Goal: Task Accomplishment & Management: Manage account settings

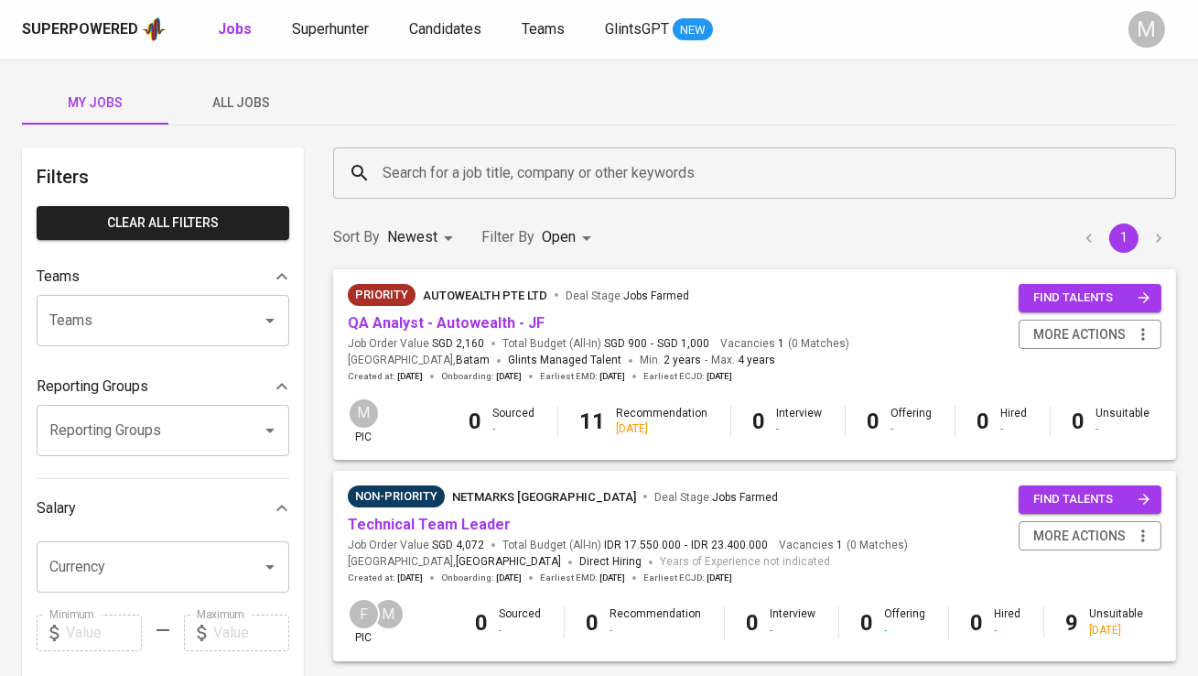
click at [254, 107] on span "All Jobs" at bounding box center [241, 103] width 124 height 23
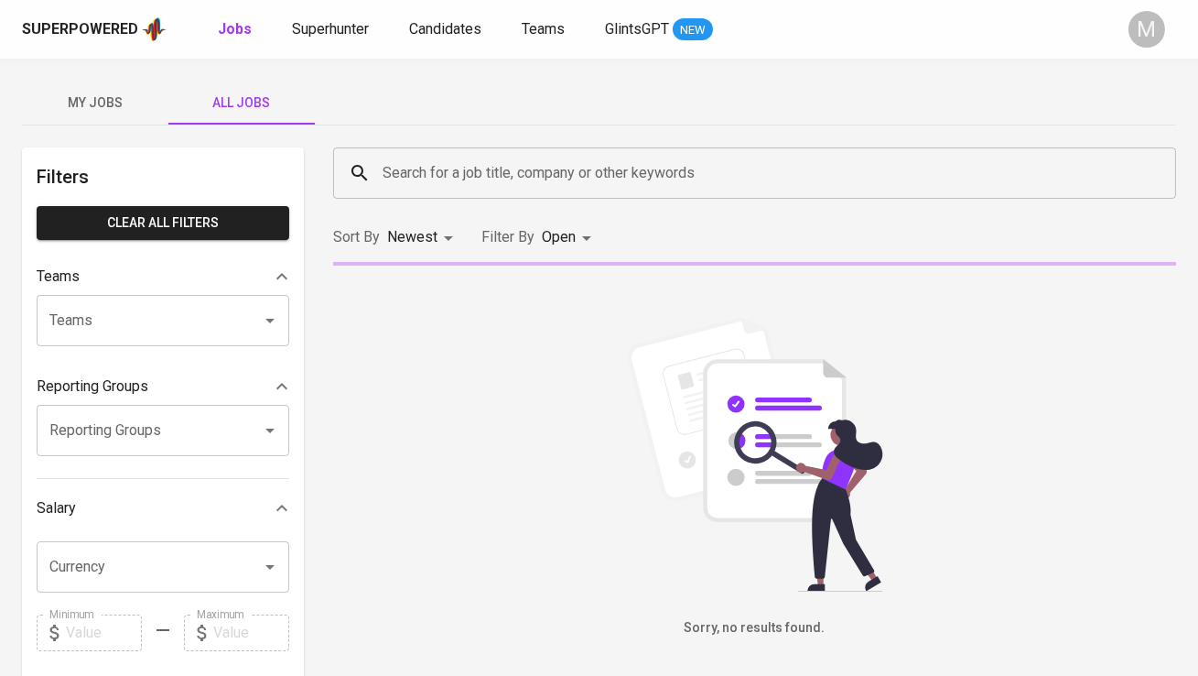
click at [395, 165] on input "Search for a job title, company or other keywords" at bounding box center [759, 173] width 762 height 35
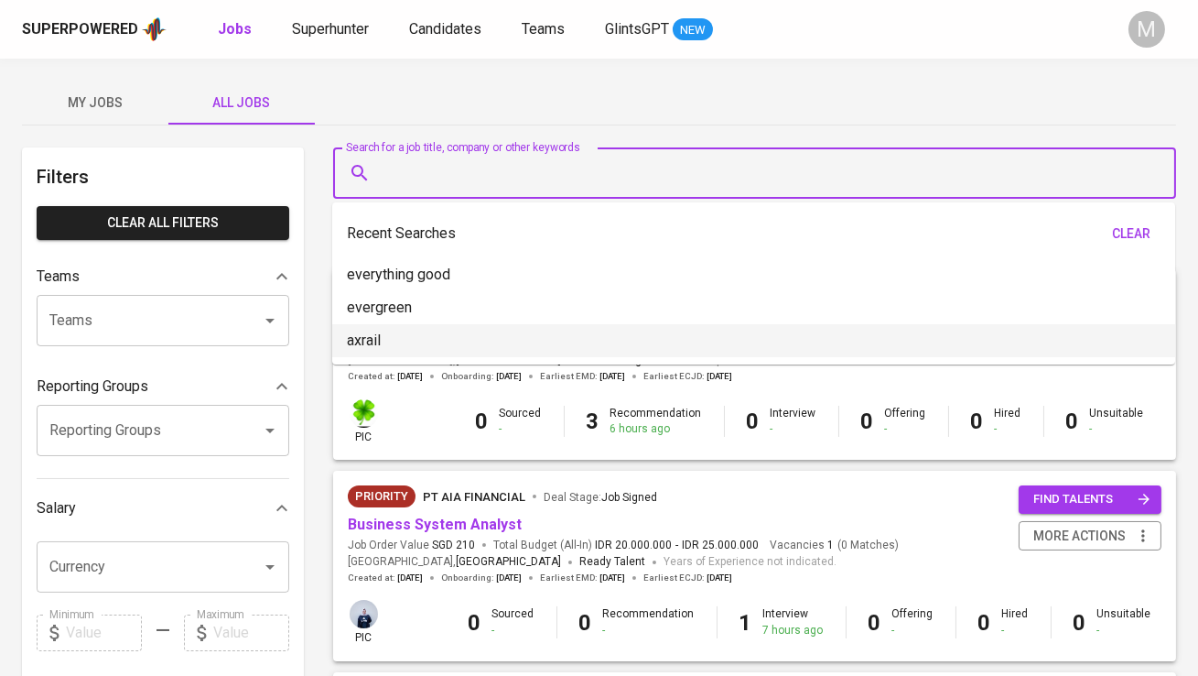
click at [416, 330] on li "axrail" at bounding box center [753, 340] width 843 height 33
type input "axrail"
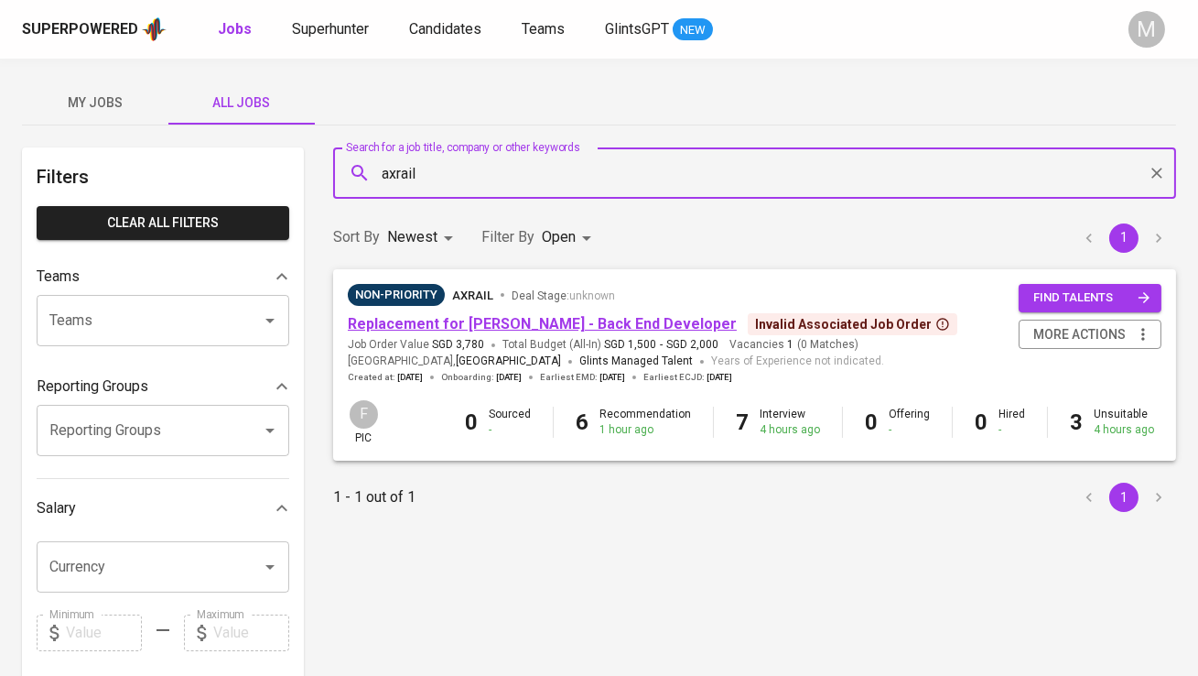
click at [440, 324] on link "Replacement for [PERSON_NAME] - Back End Developer" at bounding box center [542, 323] width 389 height 17
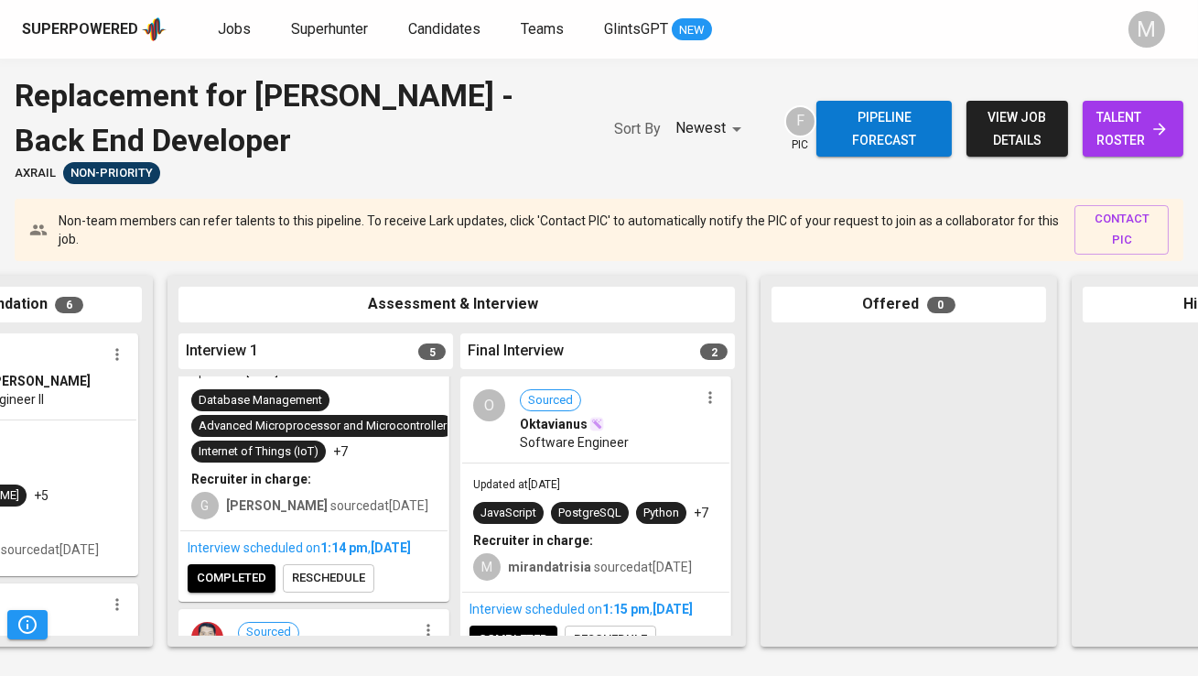
scroll to position [0, 470]
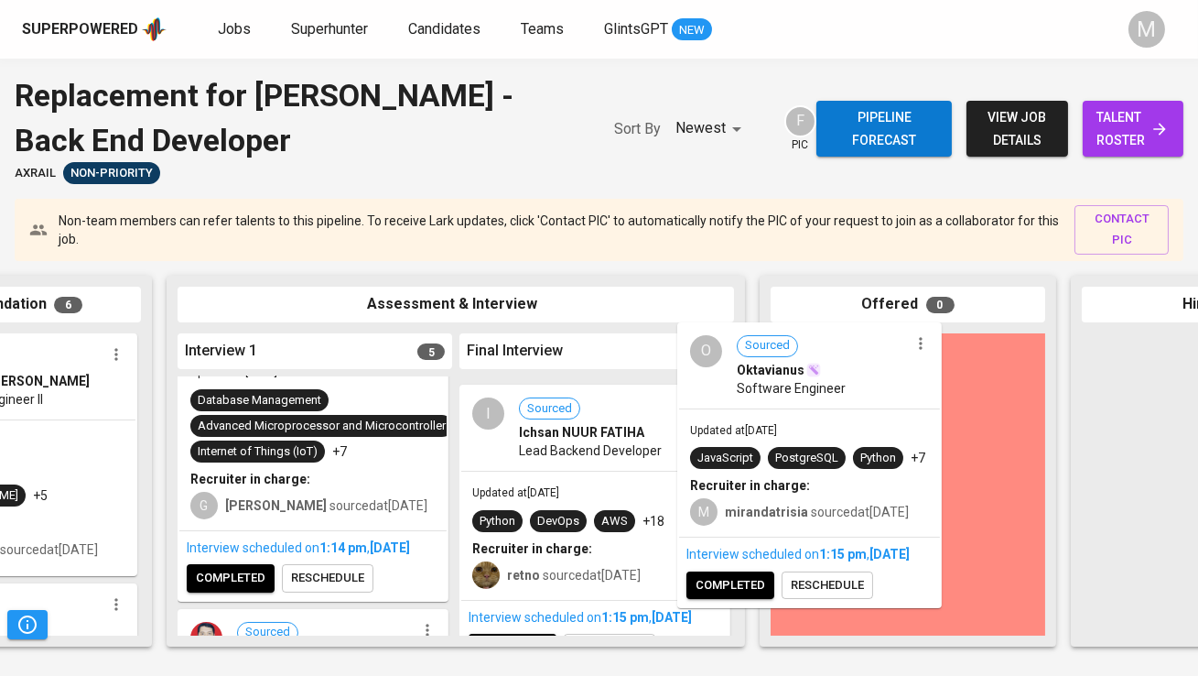
drag, startPoint x: 645, startPoint y: 464, endPoint x: 896, endPoint y: 408, distance: 256.9
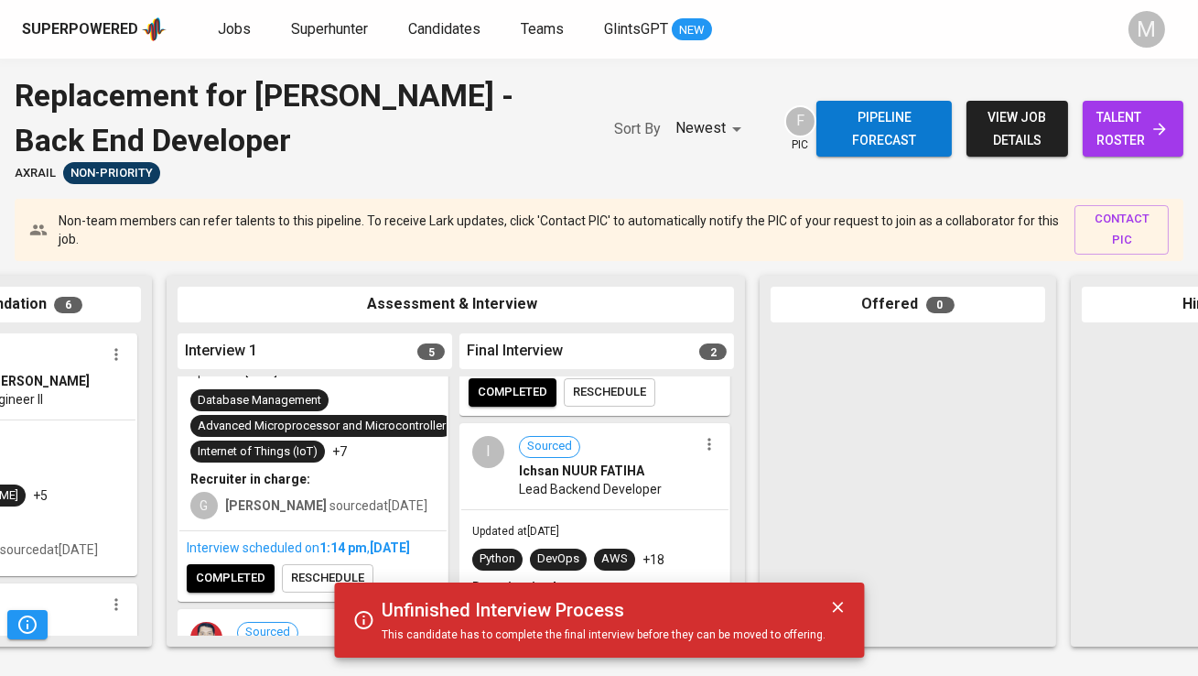
scroll to position [234, 0]
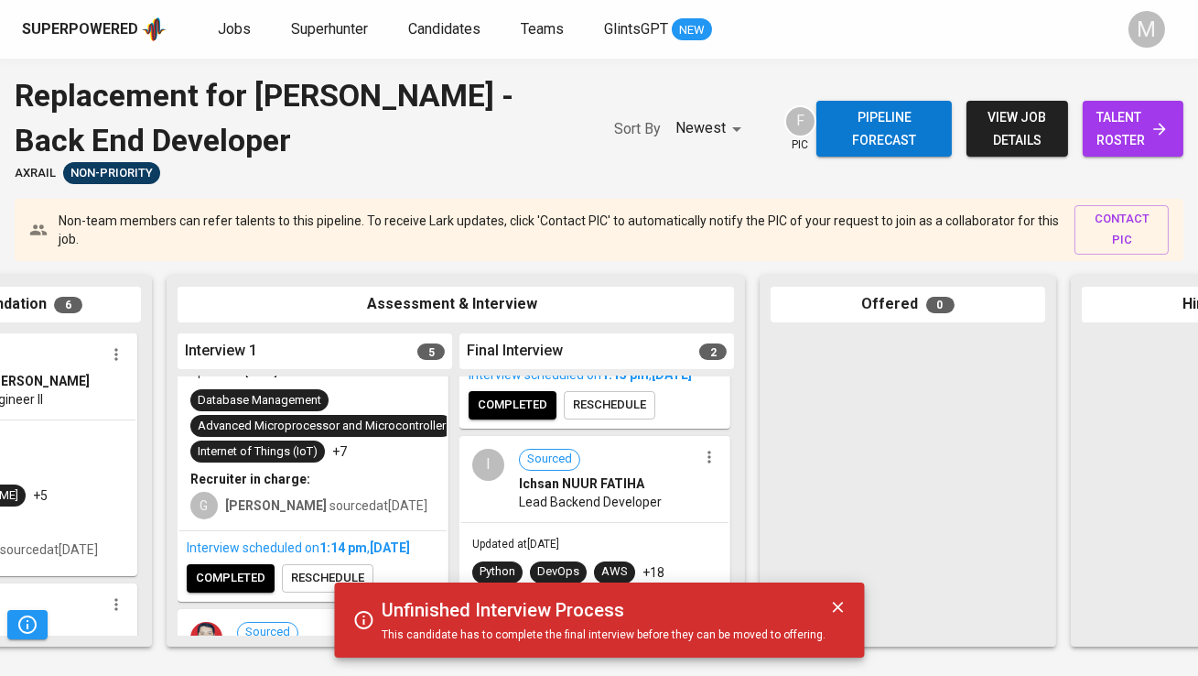
click at [513, 416] on span "completed" at bounding box center [513, 405] width 70 height 21
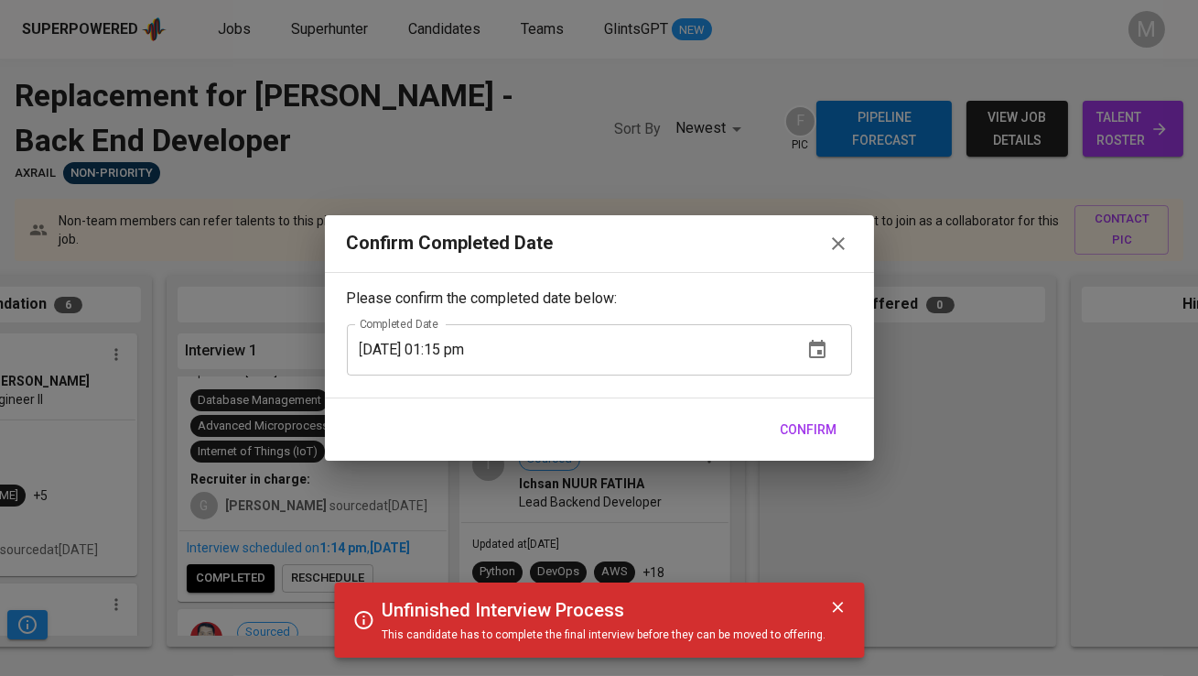
click at [809, 433] on span "Confirm" at bounding box center [809, 429] width 57 height 23
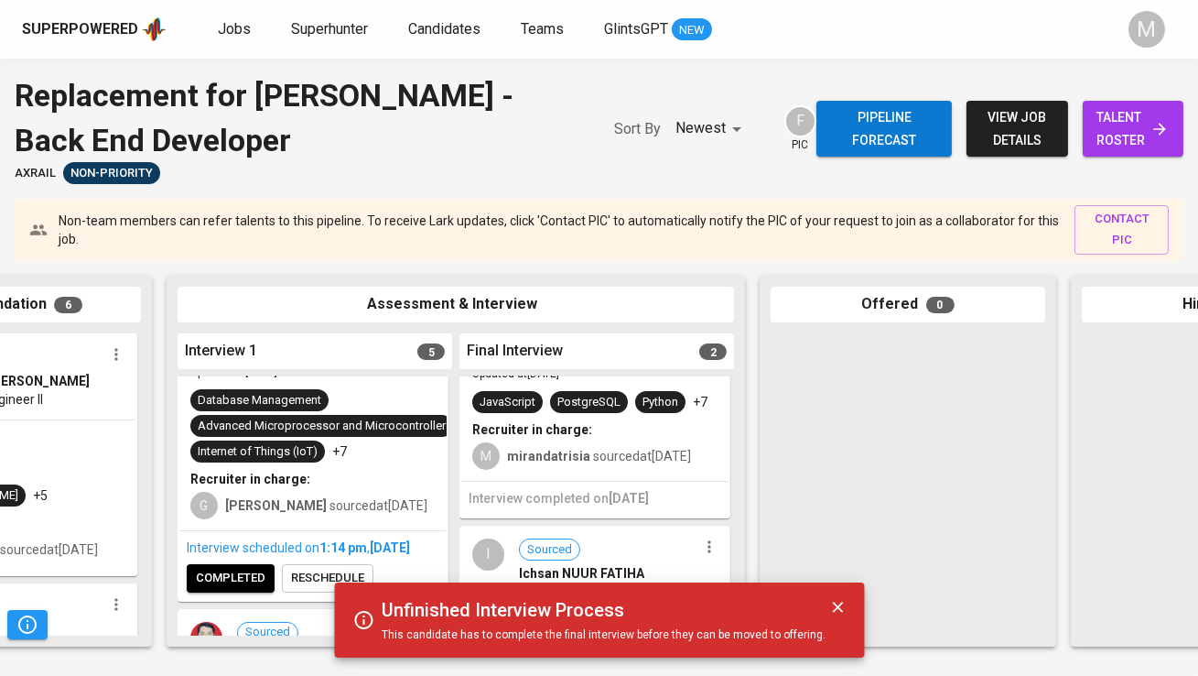
scroll to position [0, 0]
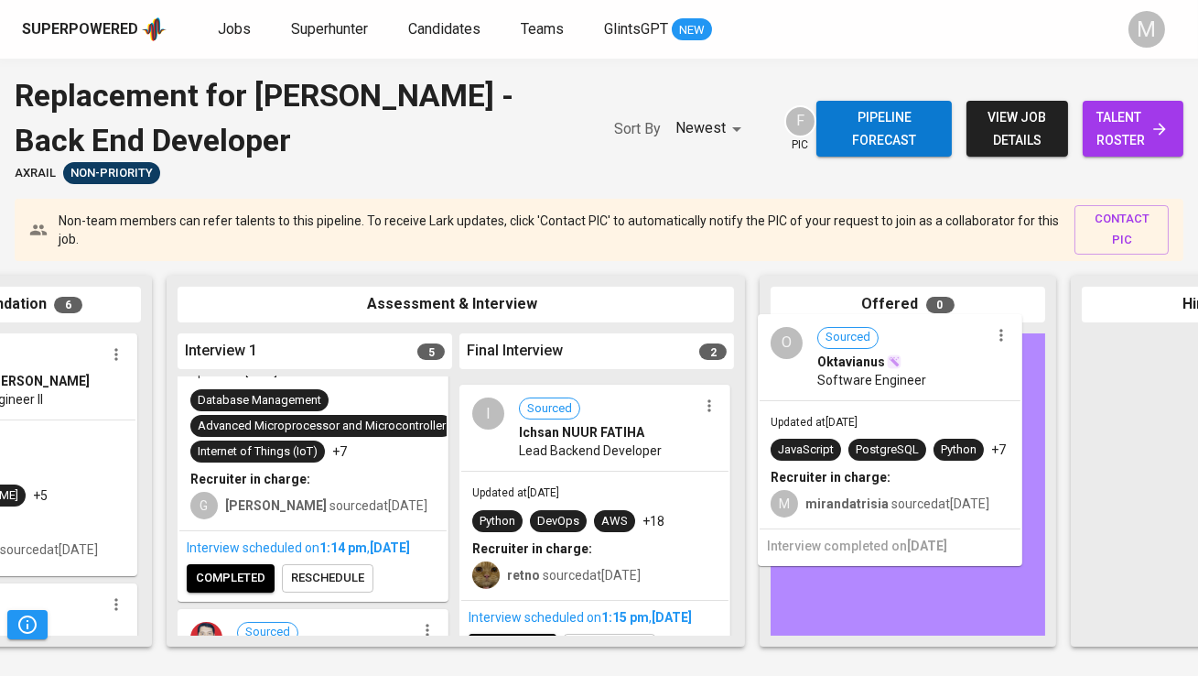
drag, startPoint x: 595, startPoint y: 444, endPoint x: 906, endPoint y: 381, distance: 317.6
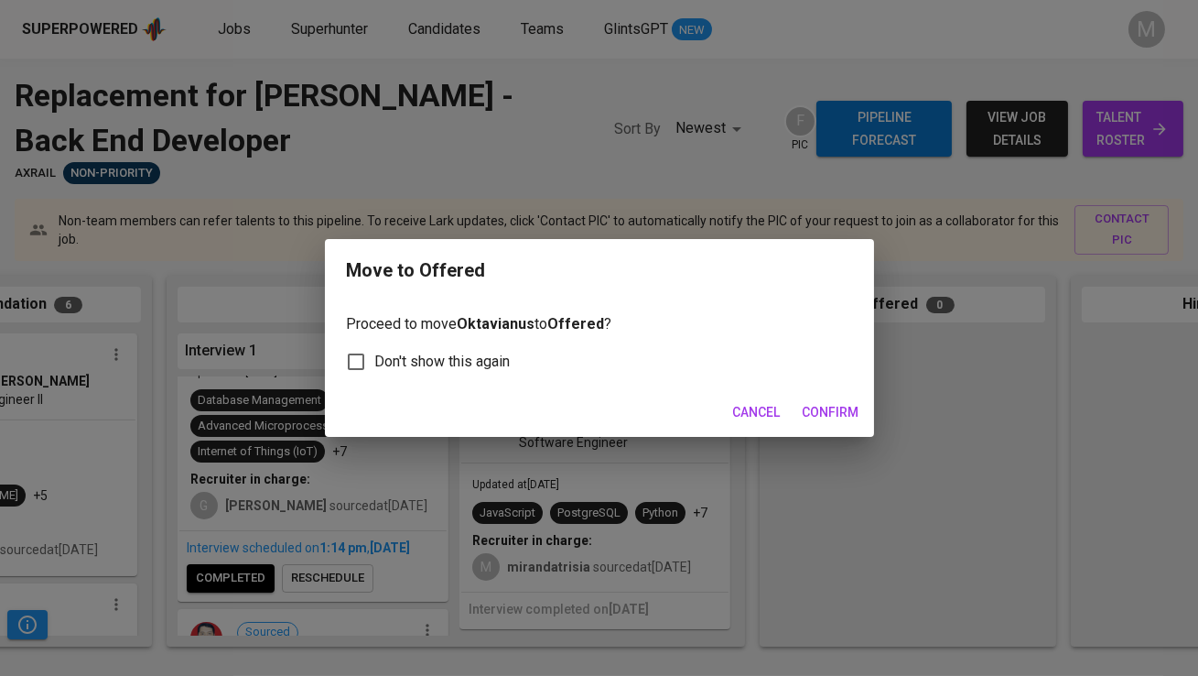
click at [830, 417] on span "Confirm" at bounding box center [831, 412] width 57 height 23
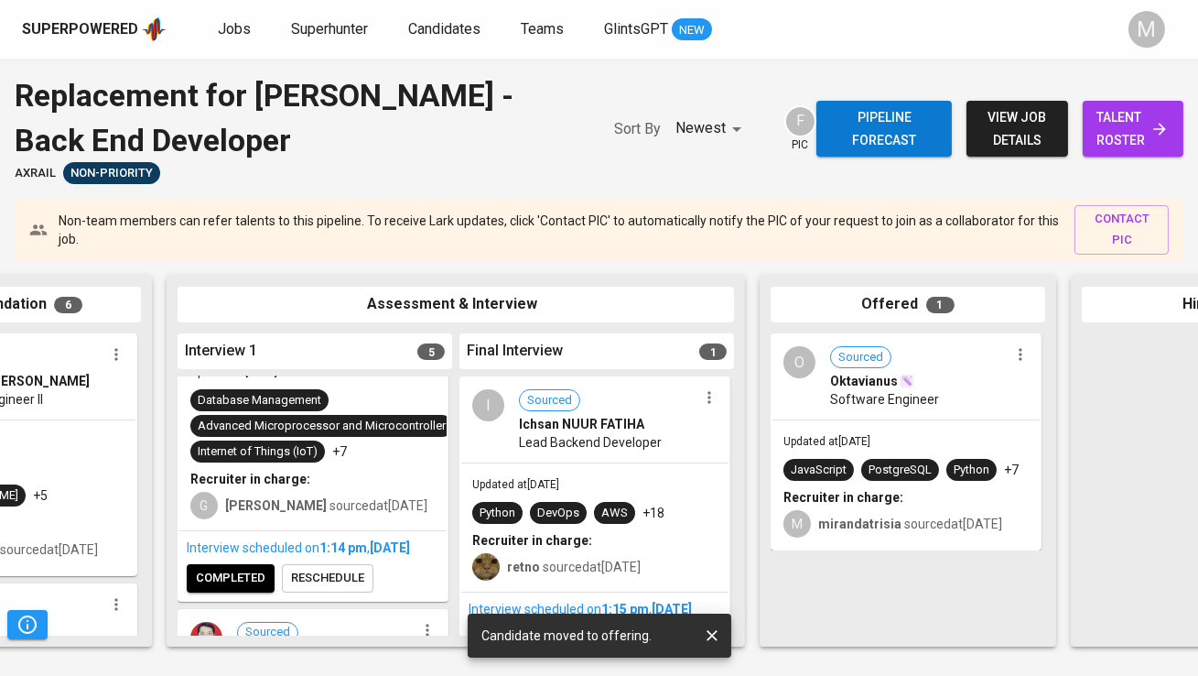
scroll to position [44, 0]
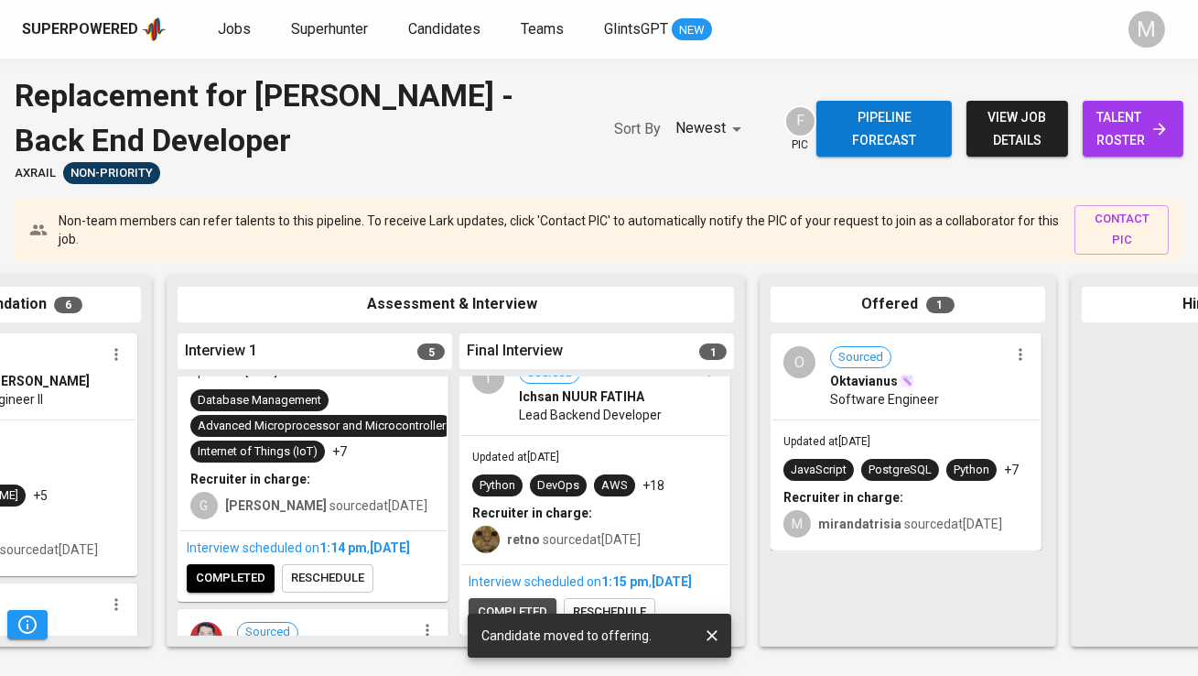
click at [496, 600] on button "completed" at bounding box center [513, 612] width 88 height 28
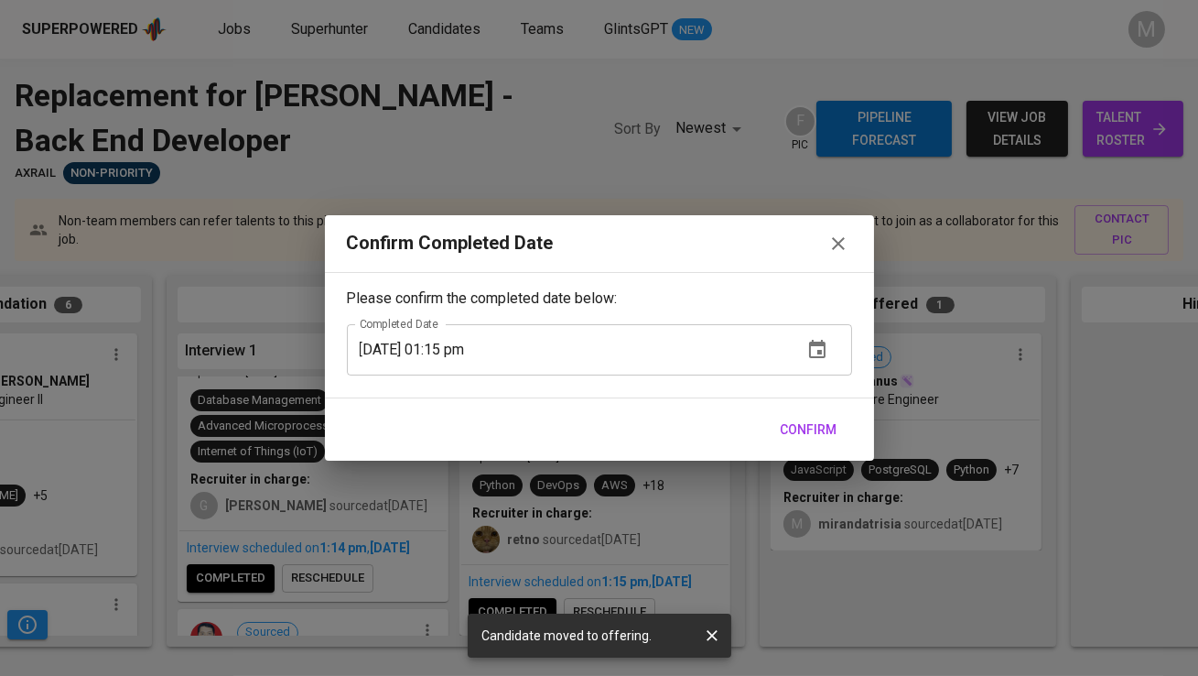
click at [805, 427] on span "Confirm" at bounding box center [809, 429] width 57 height 23
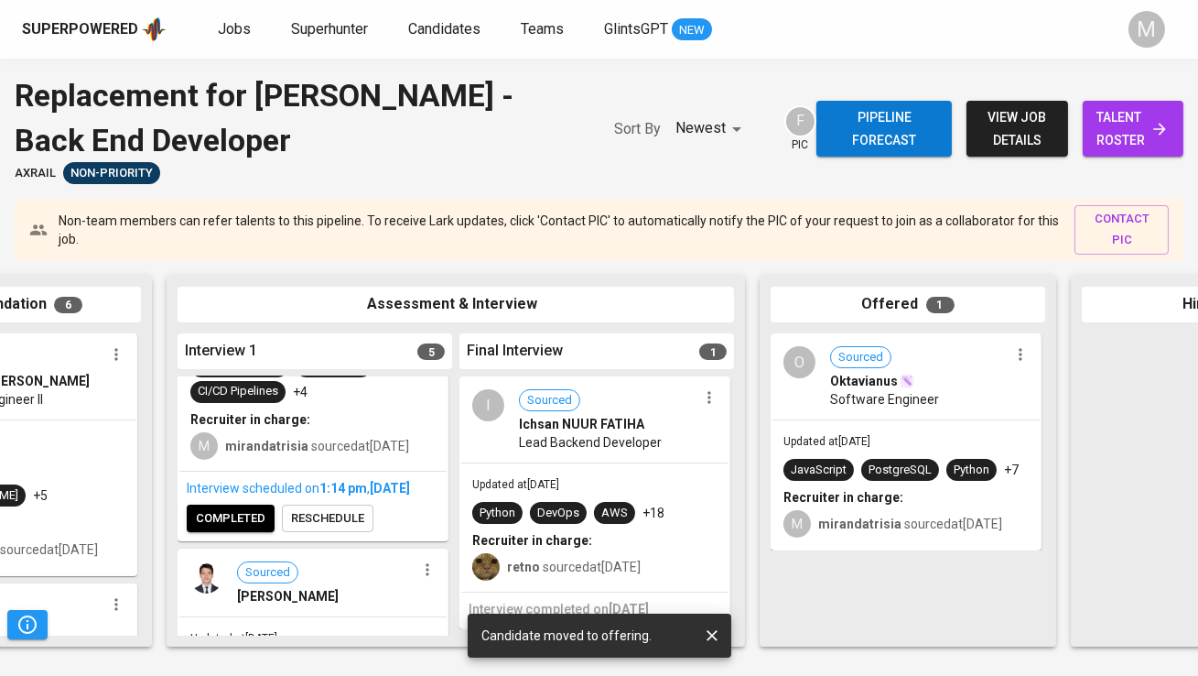
scroll to position [482, 0]
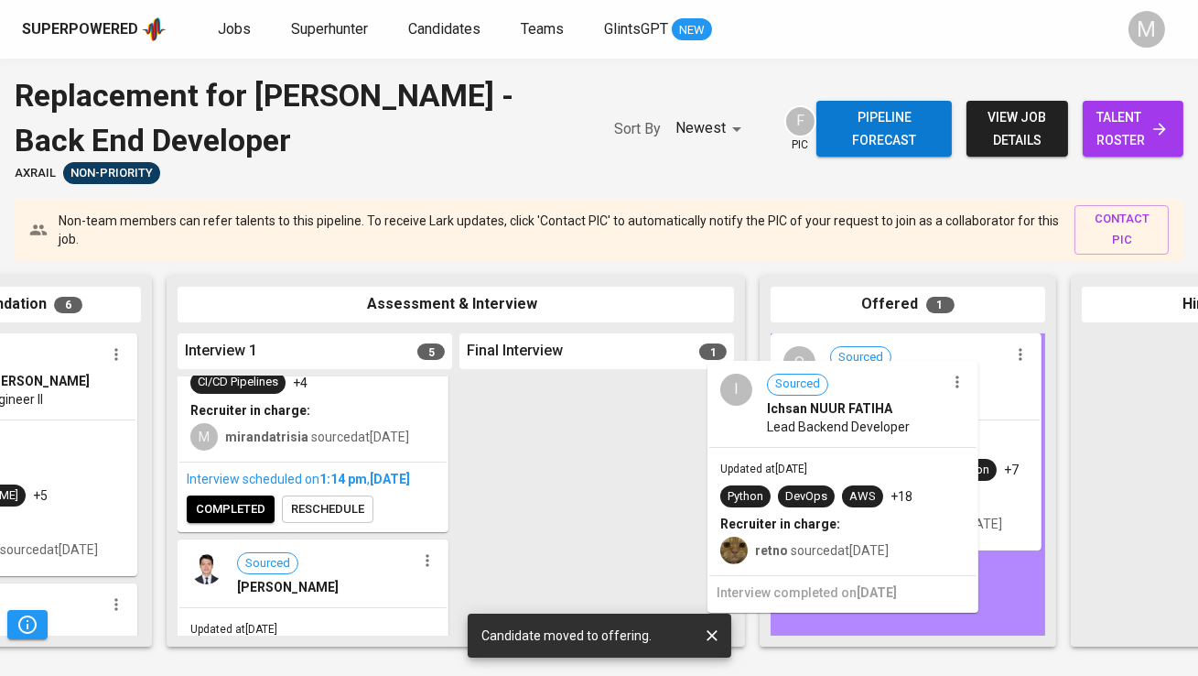
drag, startPoint x: 590, startPoint y: 444, endPoint x: 848, endPoint y: 427, distance: 258.6
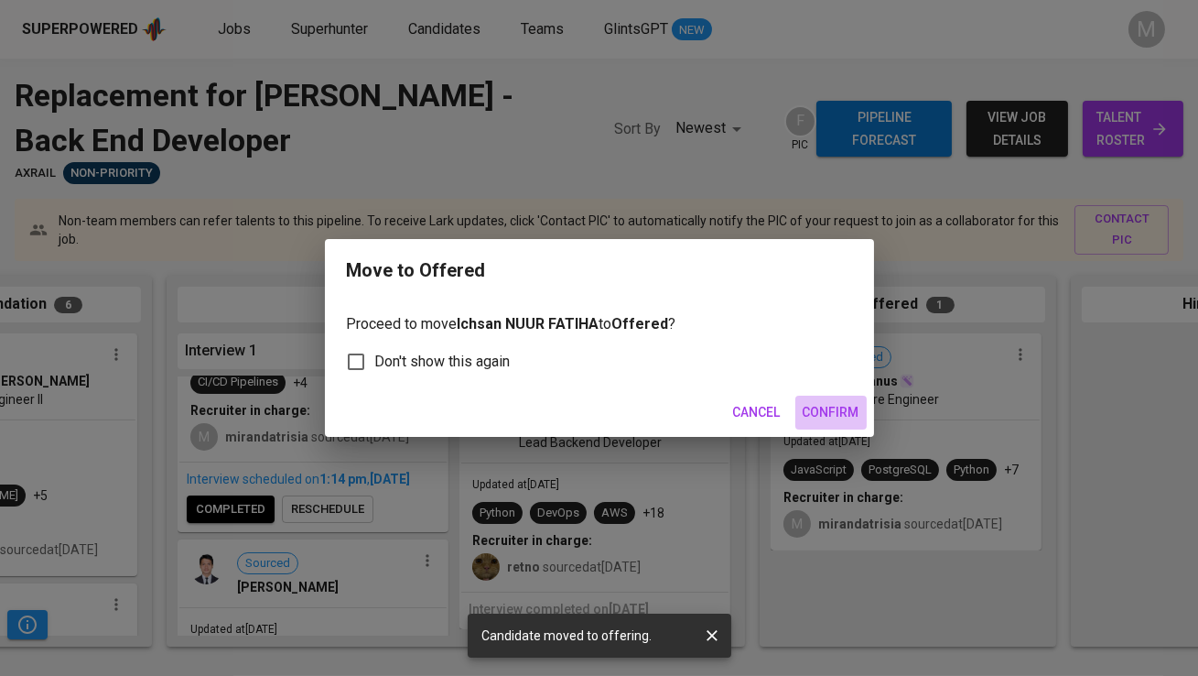
click at [843, 411] on span "Confirm" at bounding box center [831, 412] width 57 height 23
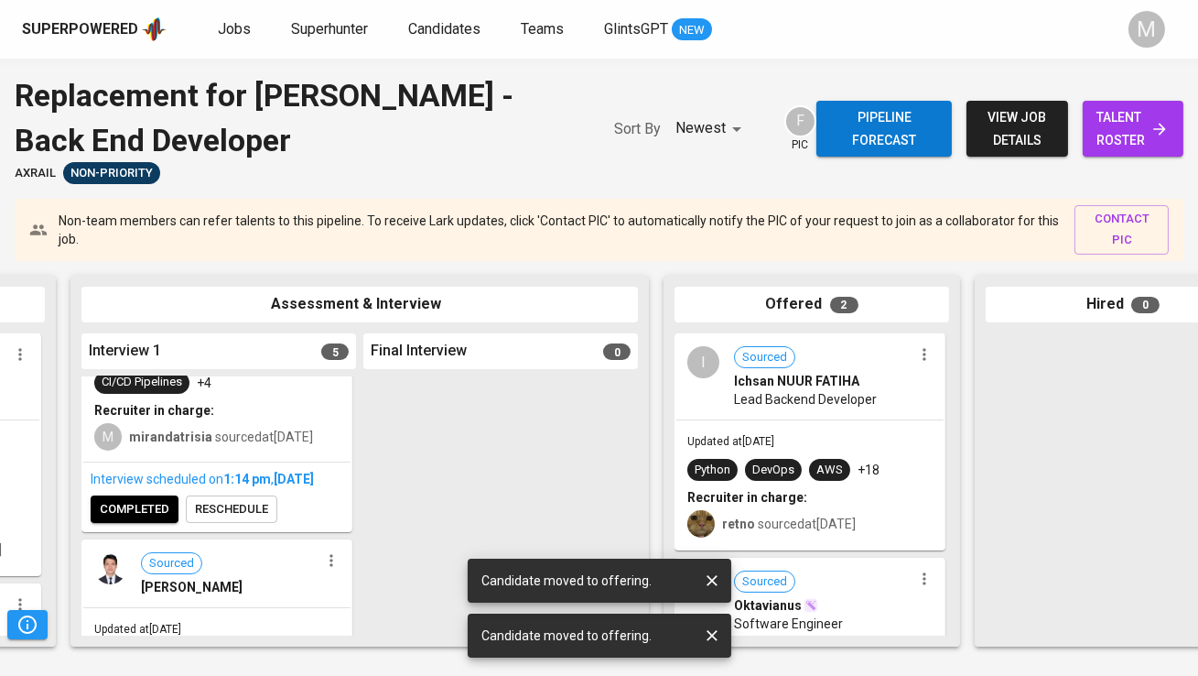
scroll to position [0, 567]
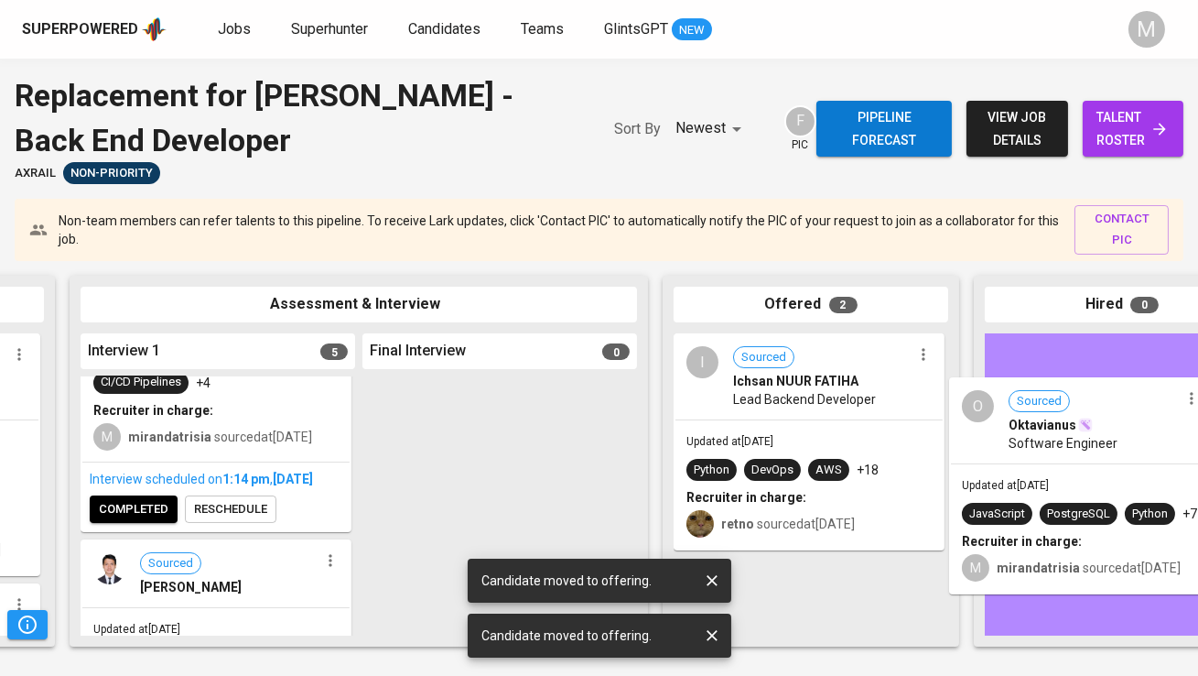
drag, startPoint x: 843, startPoint y: 597, endPoint x: 1124, endPoint y: 416, distance: 334.4
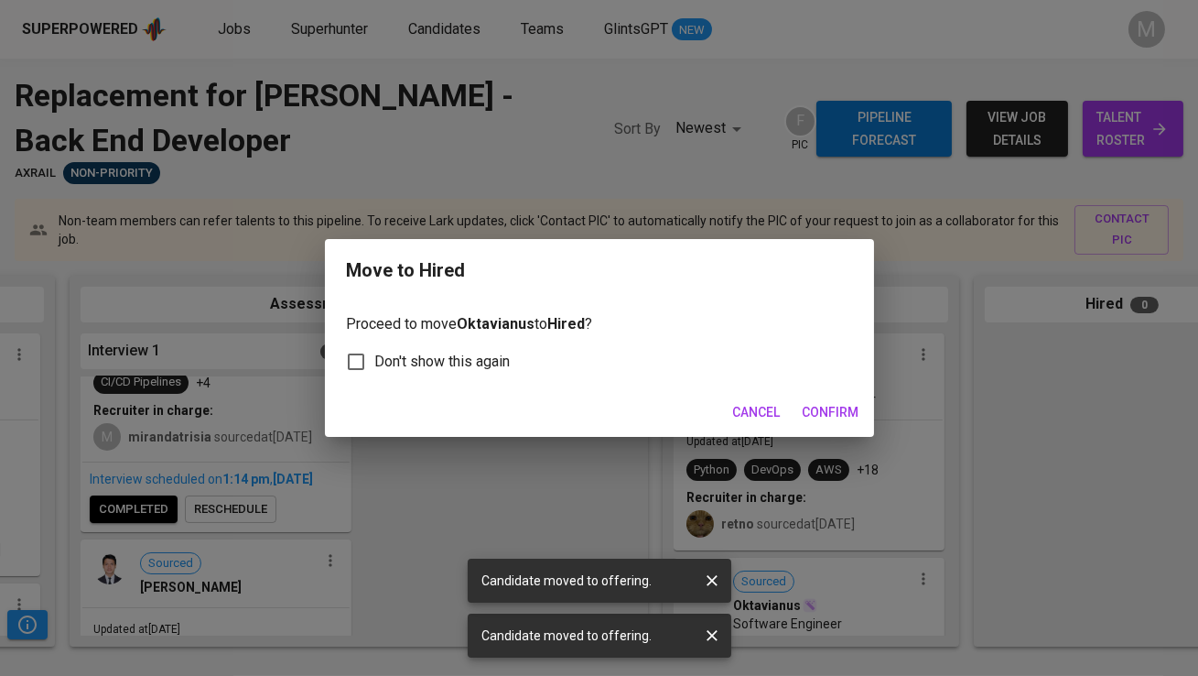
click at [826, 407] on span "Confirm" at bounding box center [831, 412] width 57 height 23
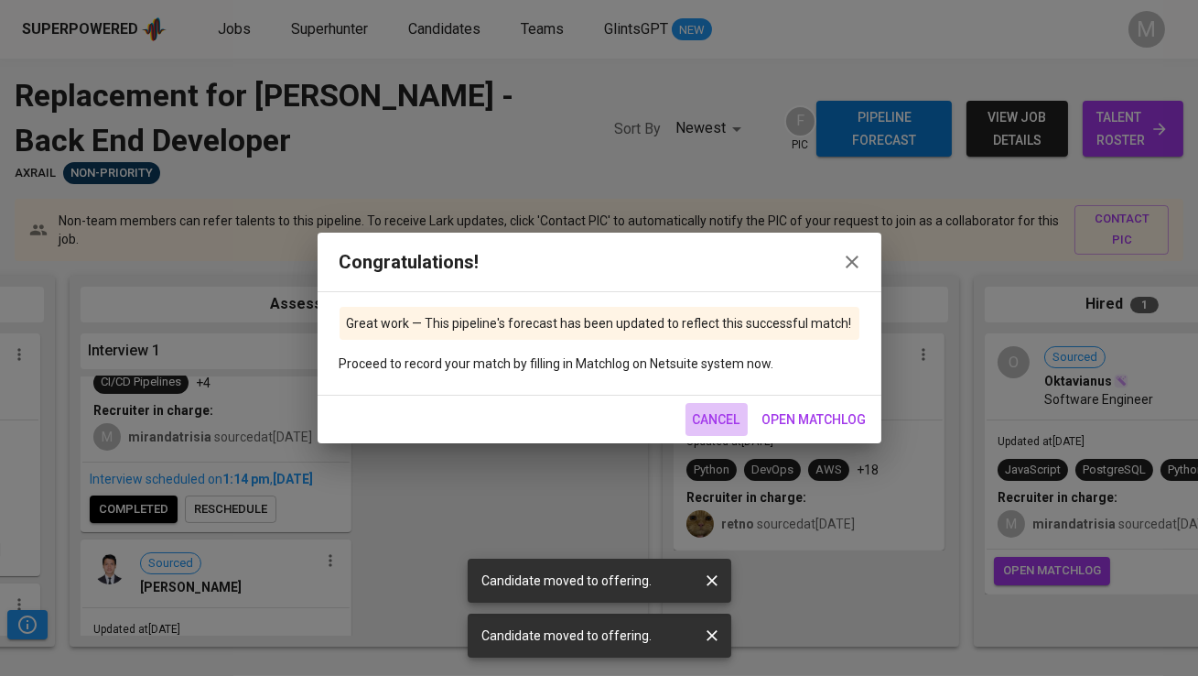
click at [719, 423] on span "Cancel" at bounding box center [717, 419] width 48 height 23
